Goal: Task Accomplishment & Management: Manage account settings

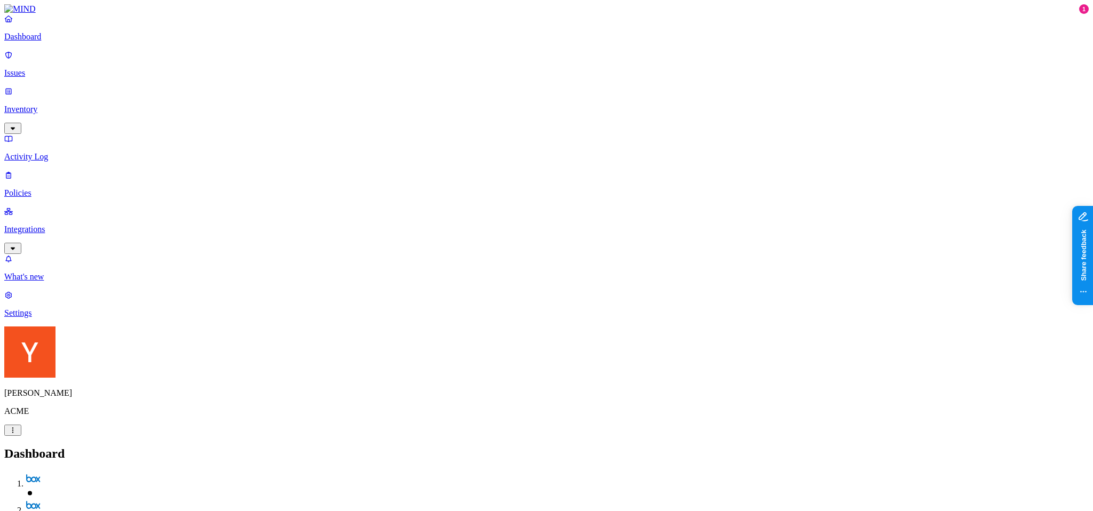
click at [60, 188] on p "Policies" at bounding box center [546, 193] width 1085 height 10
click at [16, 474] on icon at bounding box center [13, 477] width 6 height 6
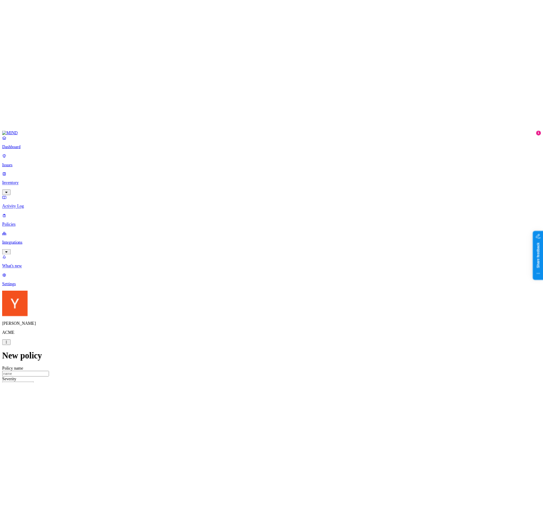
scroll to position [553, 0]
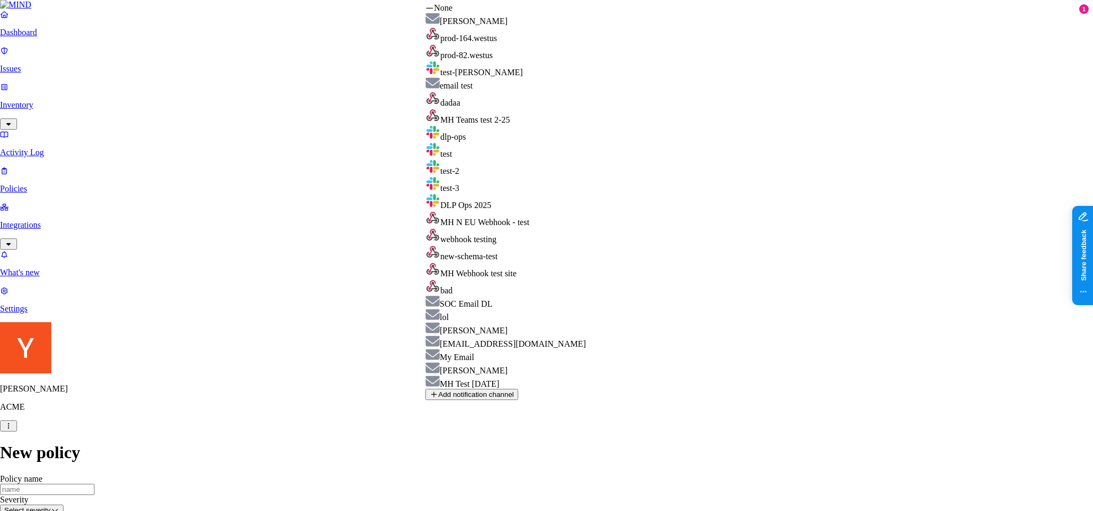
select select "01950e06-a4fc-7630-95d6-09f531fb3d98"
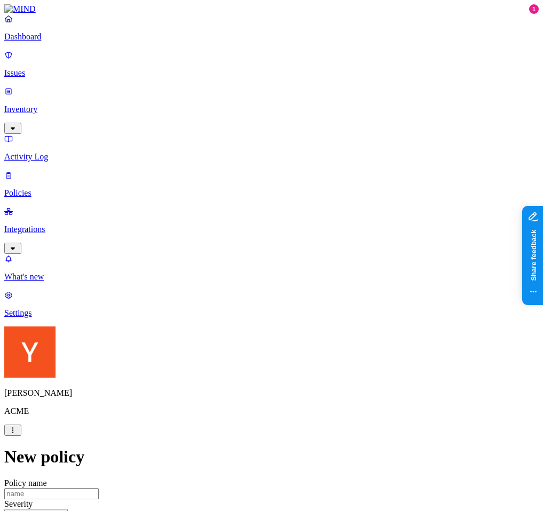
click at [50, 318] on p "Settings" at bounding box center [271, 314] width 534 height 10
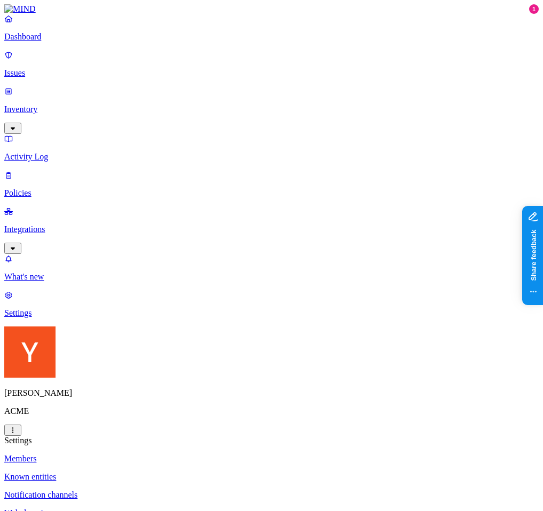
click at [148, 509] on p "Web domains" at bounding box center [271, 514] width 534 height 10
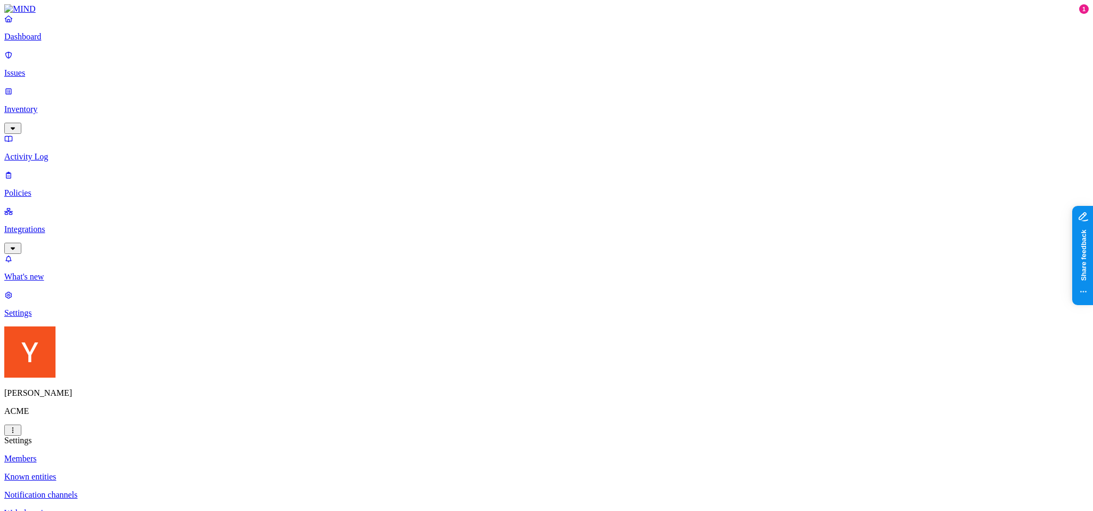
drag, startPoint x: 83, startPoint y: 297, endPoint x: 84, endPoint y: 283, distance: 14.5
click at [83, 297] on nav "Dashboard Issues Inventory Activity Log Policies Integrations What's new 1 Sett…" at bounding box center [546, 166] width 1085 height 304
click at [78, 68] on p "Issues" at bounding box center [546, 73] width 1085 height 10
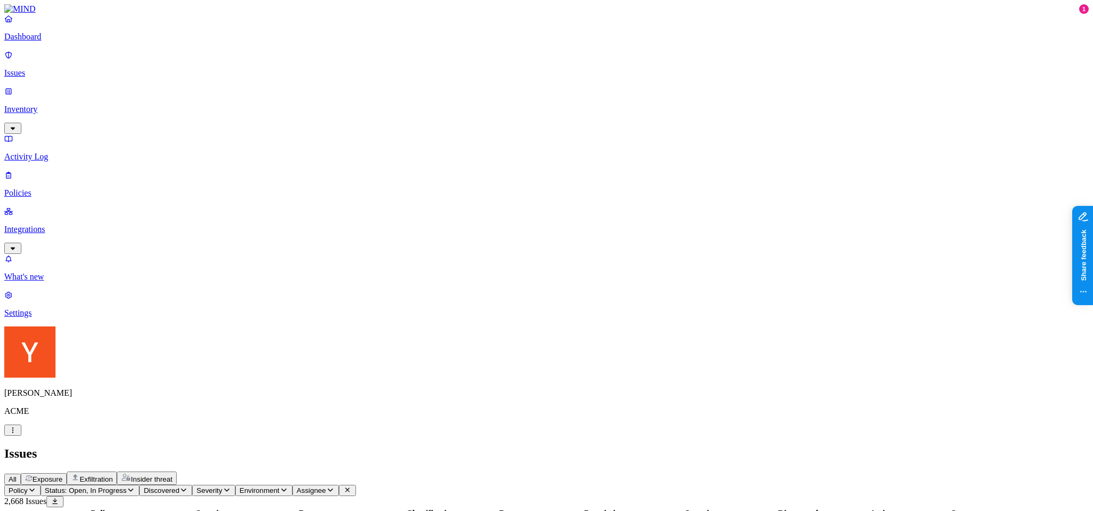
scroll to position [147, 0]
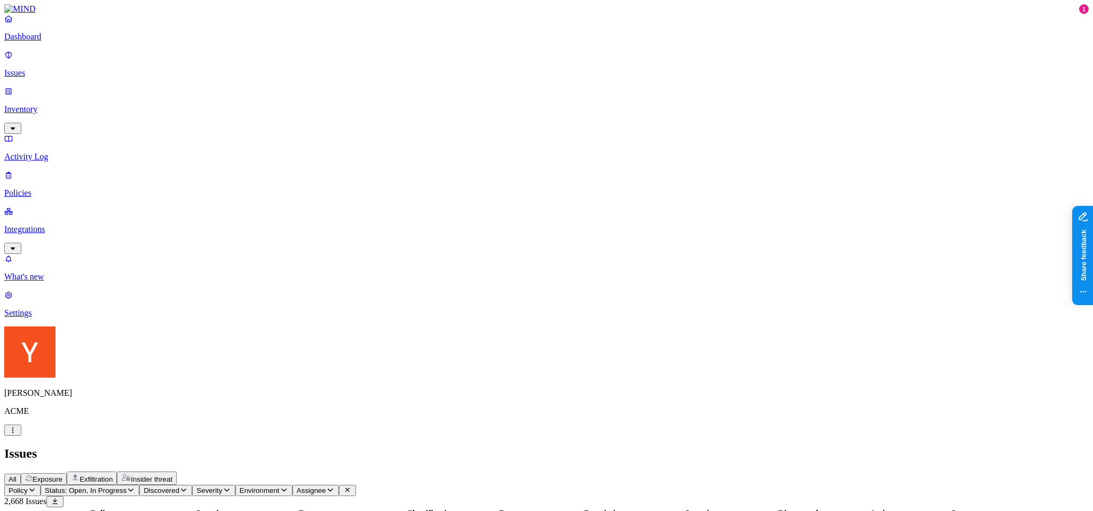
click at [61, 42] on p "Dashboard" at bounding box center [546, 37] width 1085 height 10
